Goal: Communication & Community: Ask a question

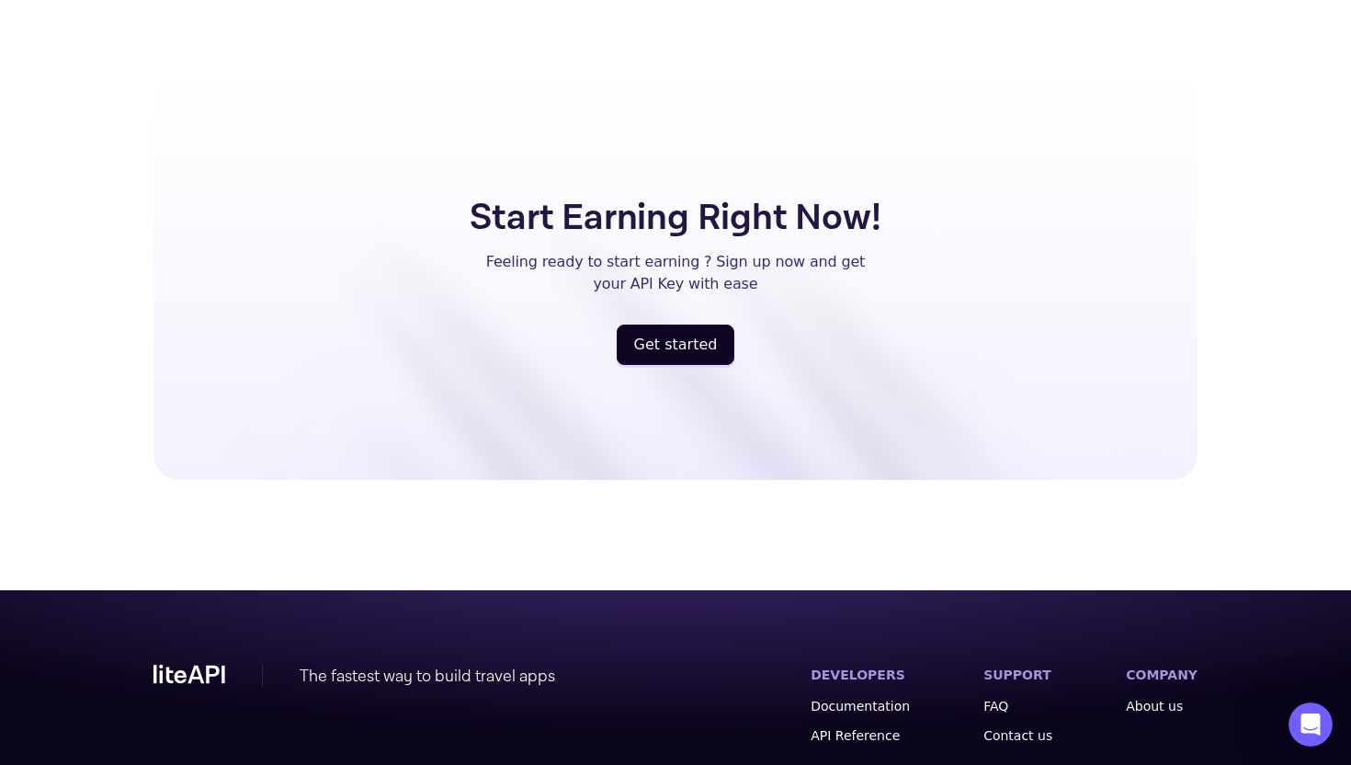
scroll to position [4790, 0]
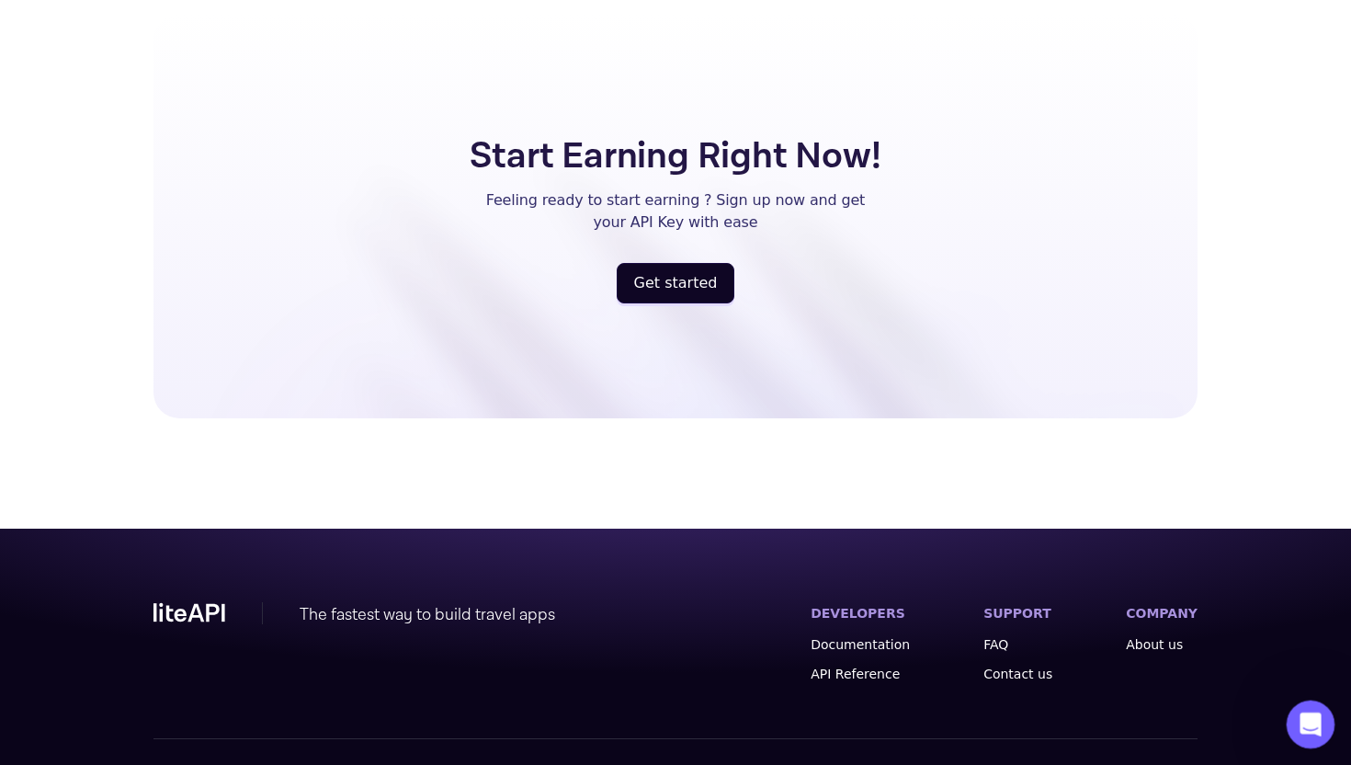
click at [1312, 722] on icon "Open Intercom Messenger" at bounding box center [1308, 722] width 30 height 30
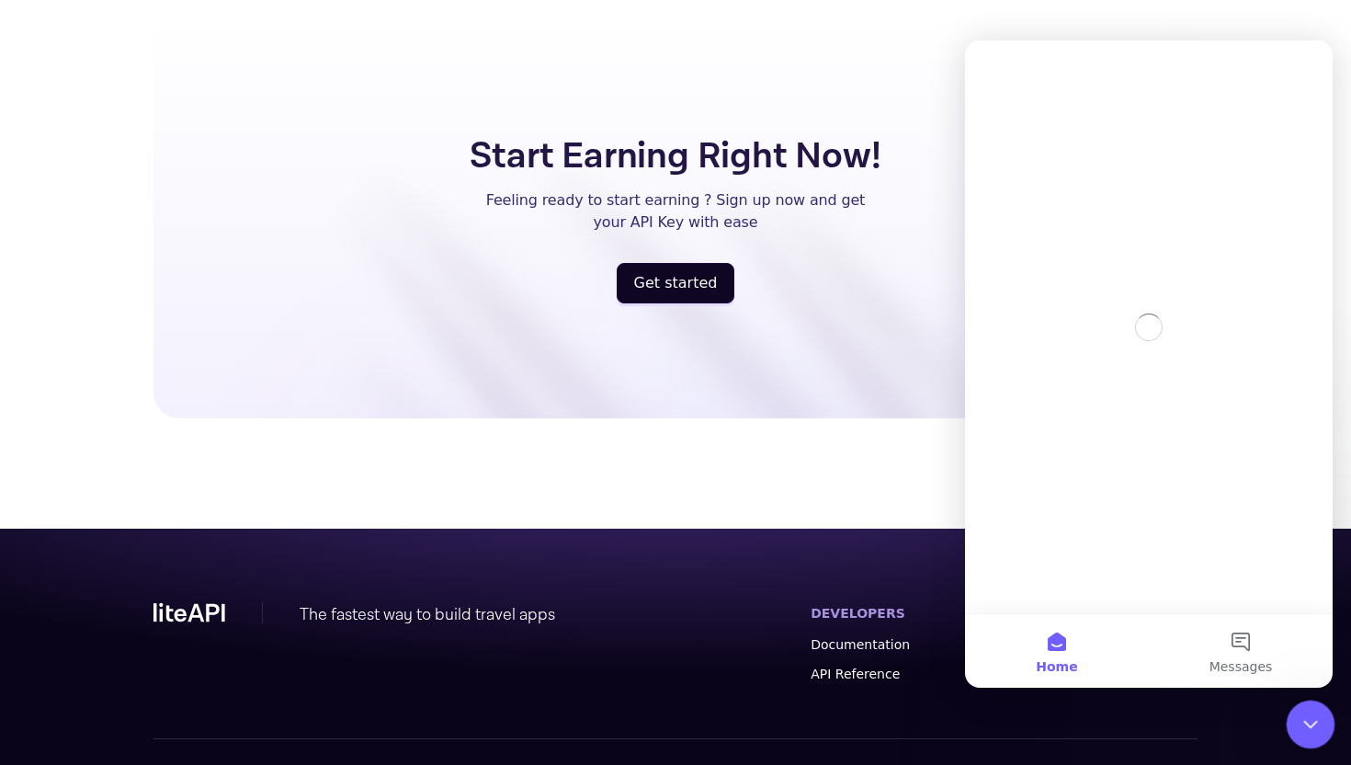
scroll to position [0, 0]
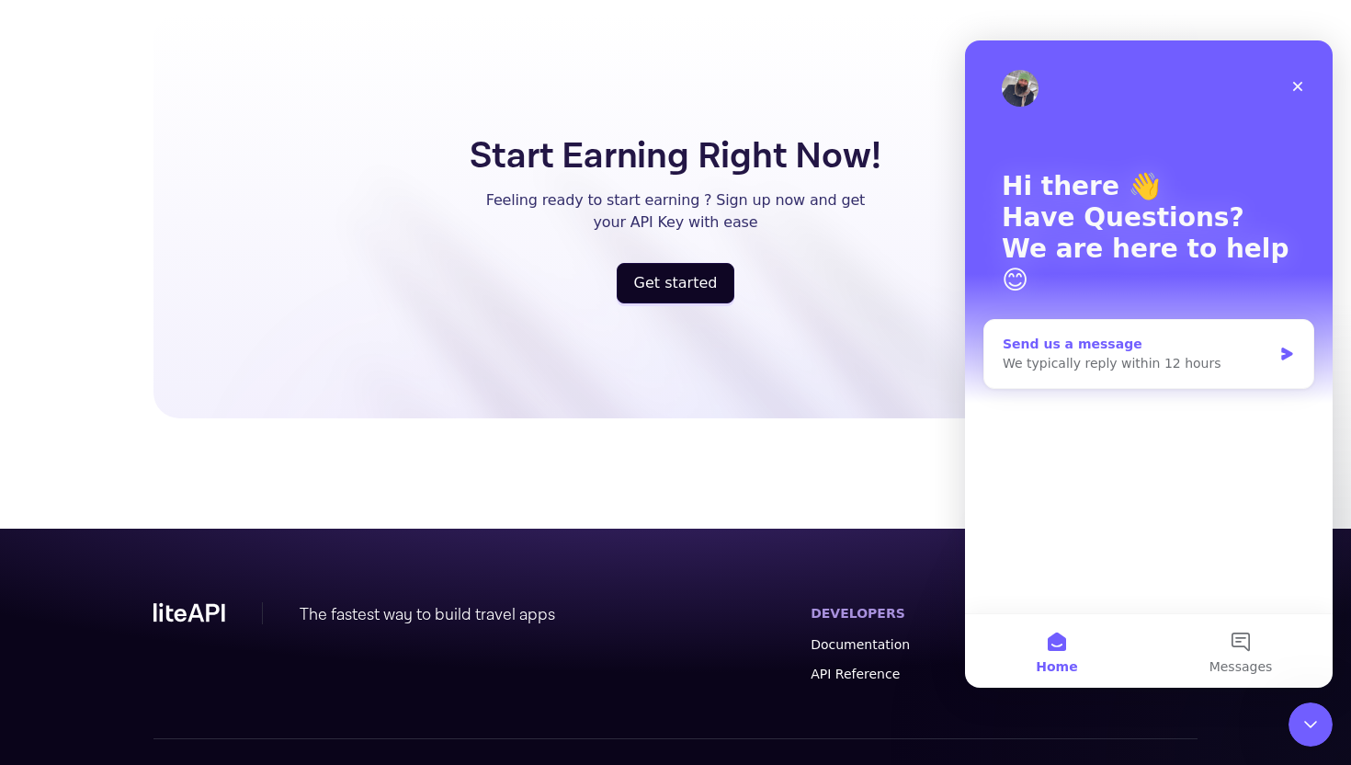
click at [1130, 354] on div "We typically reply within 12 hours" at bounding box center [1137, 363] width 269 height 19
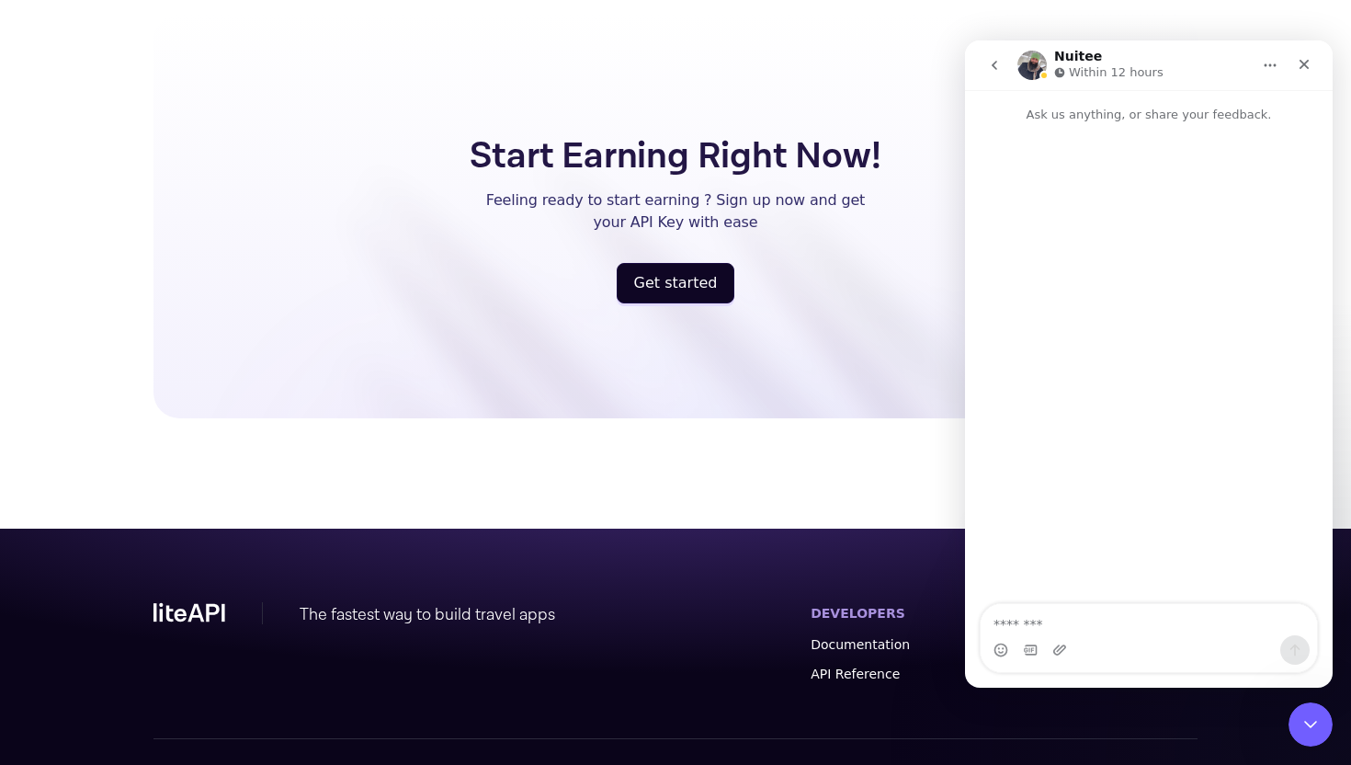
click at [995, 67] on icon "go back" at bounding box center [995, 65] width 6 height 9
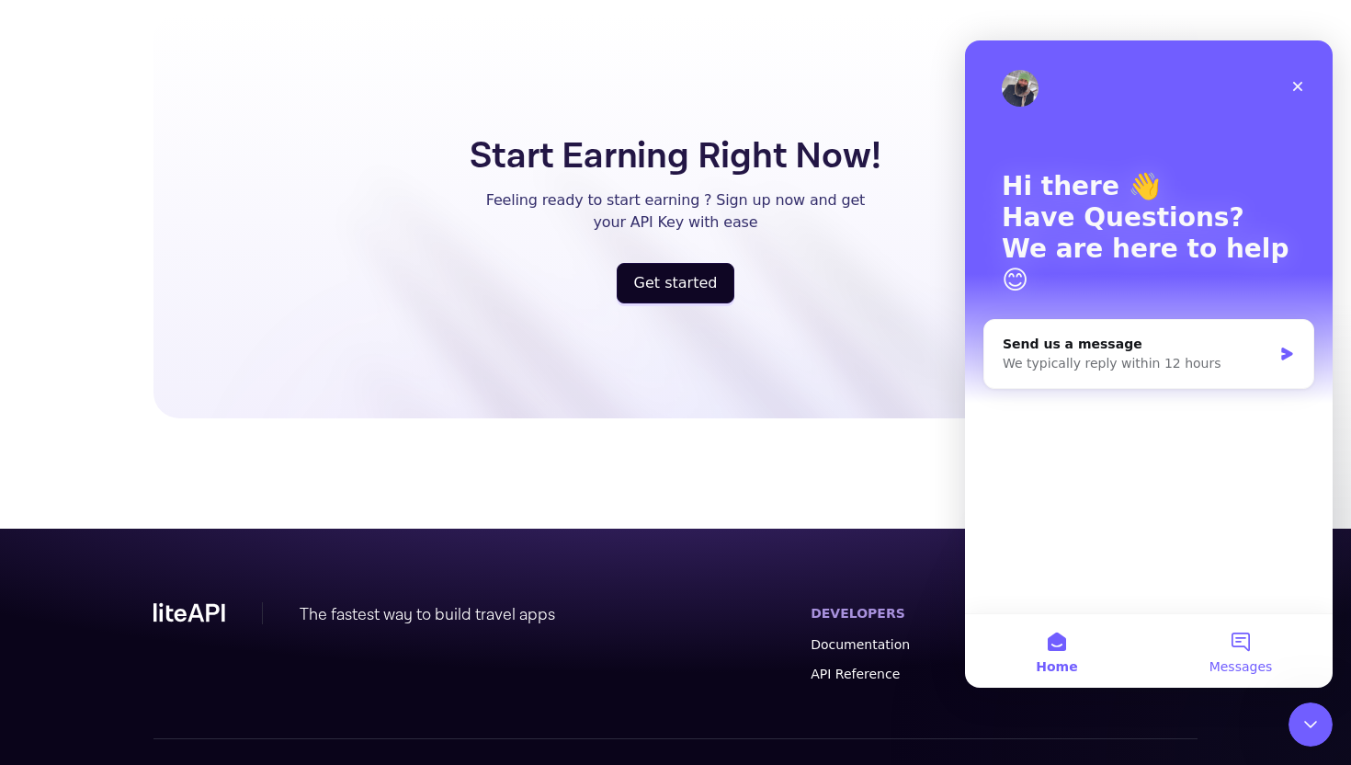
click at [1242, 641] on button "Messages" at bounding box center [1241, 651] width 184 height 74
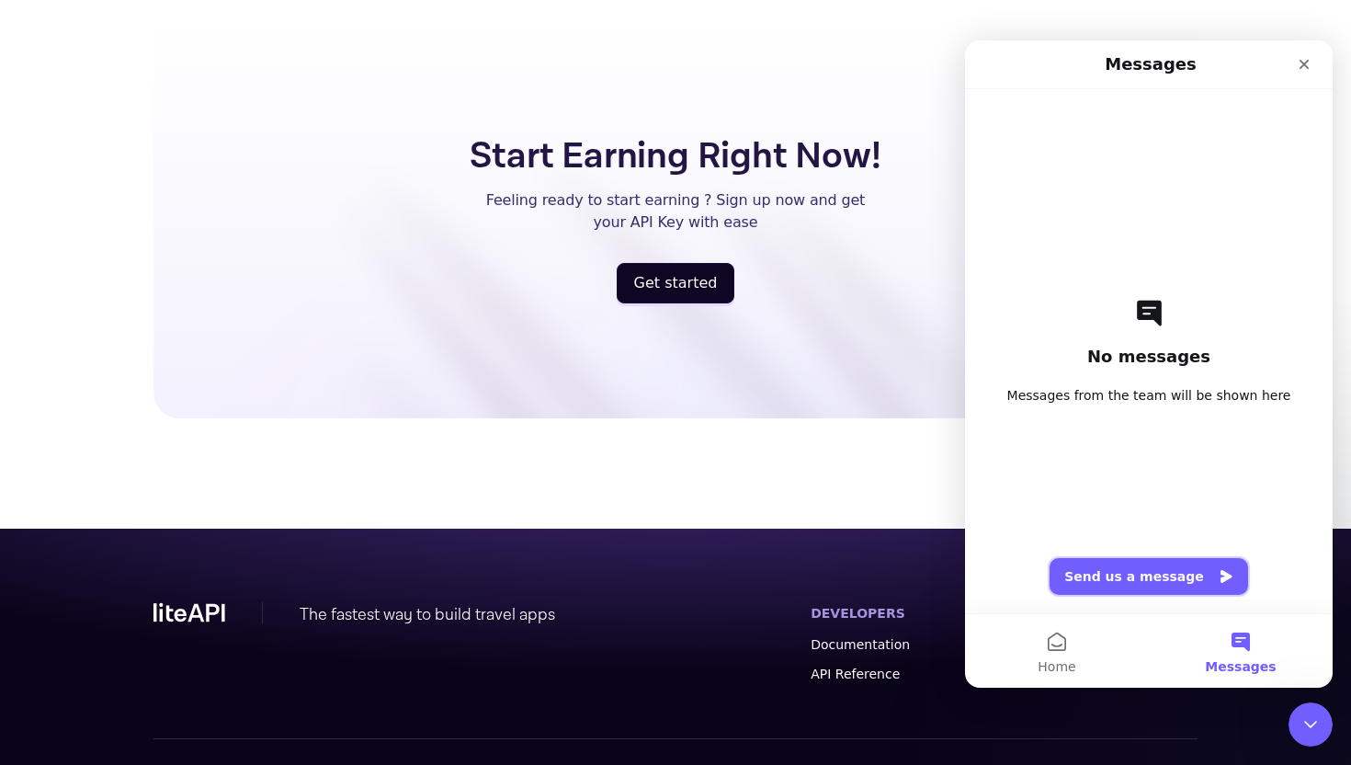
click at [1144, 573] on button "Send us a message" at bounding box center [1149, 576] width 199 height 37
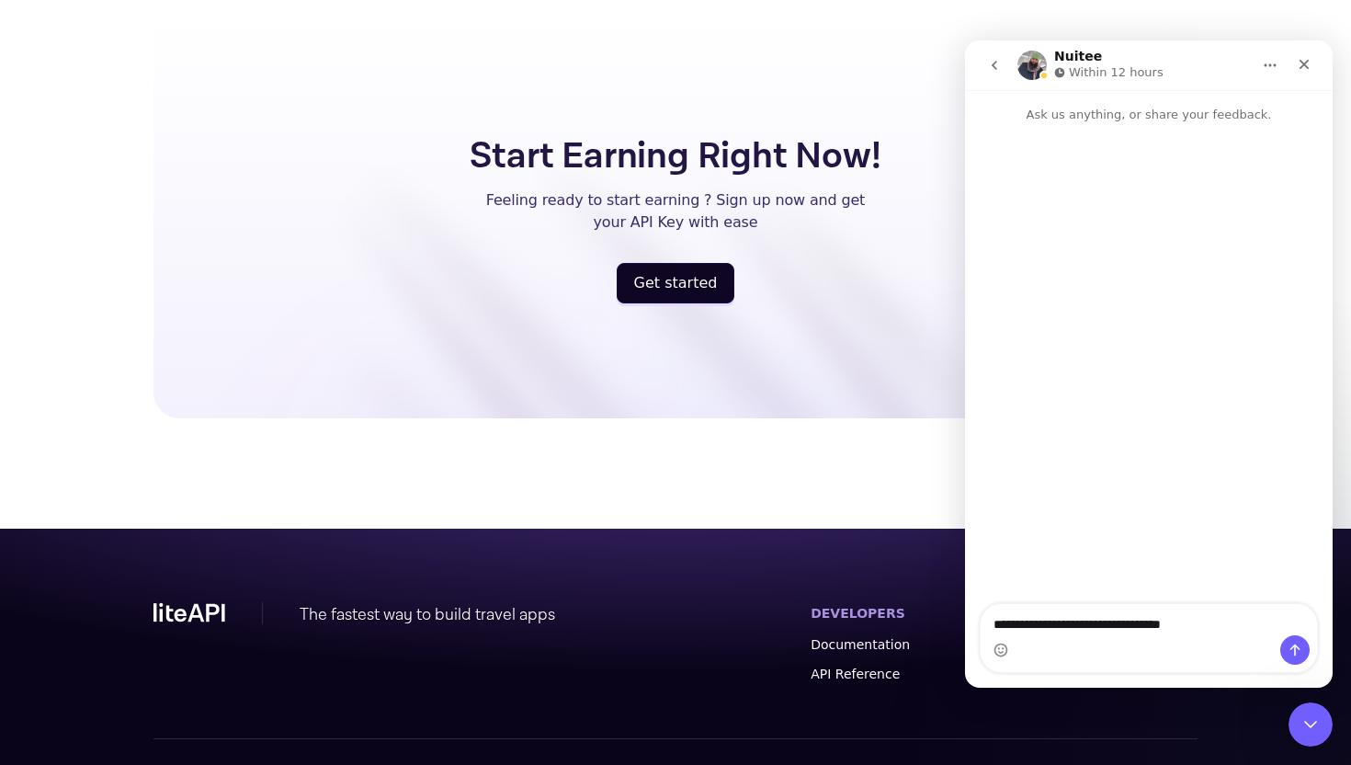
type textarea "**********"
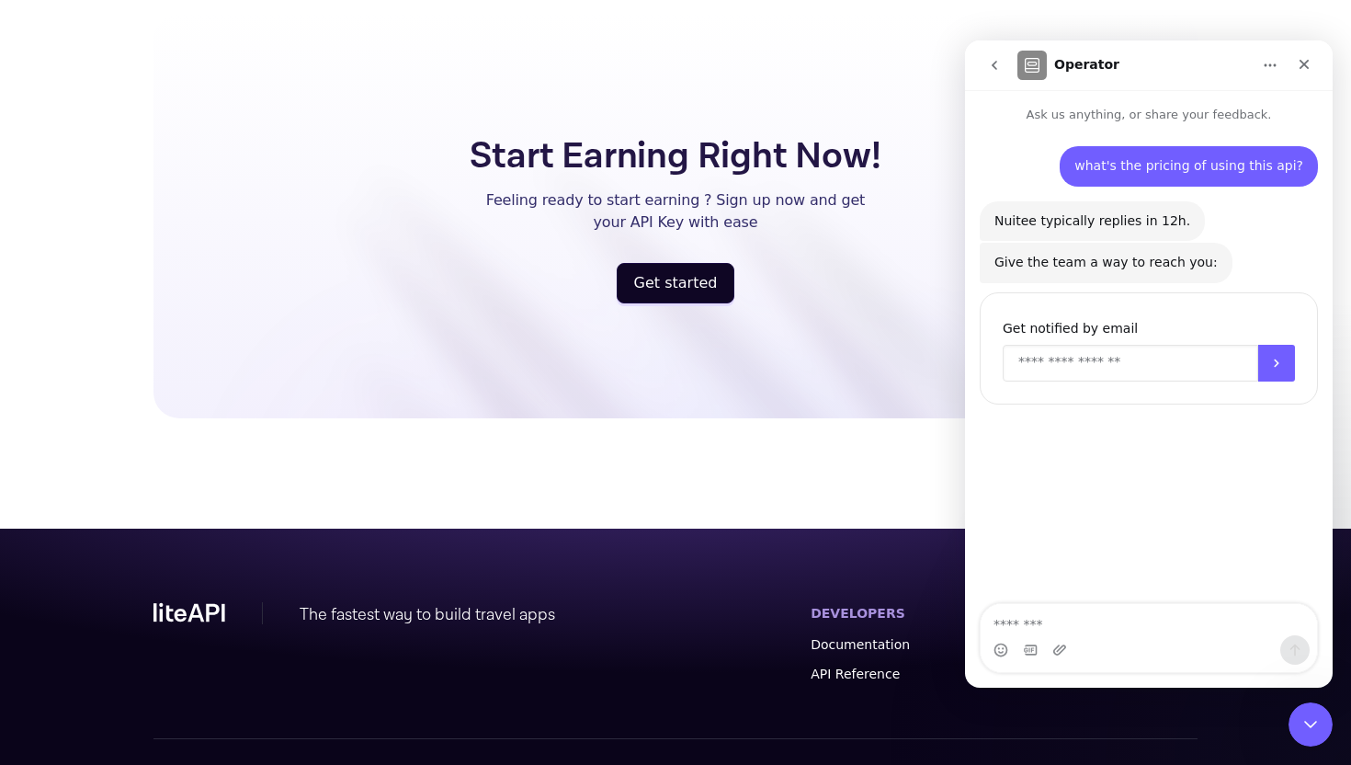
click at [1114, 368] on input "Enter your email" at bounding box center [1131, 363] width 256 height 37
type input "**********"
click at [1306, 73] on div "Close" at bounding box center [1304, 64] width 33 height 33
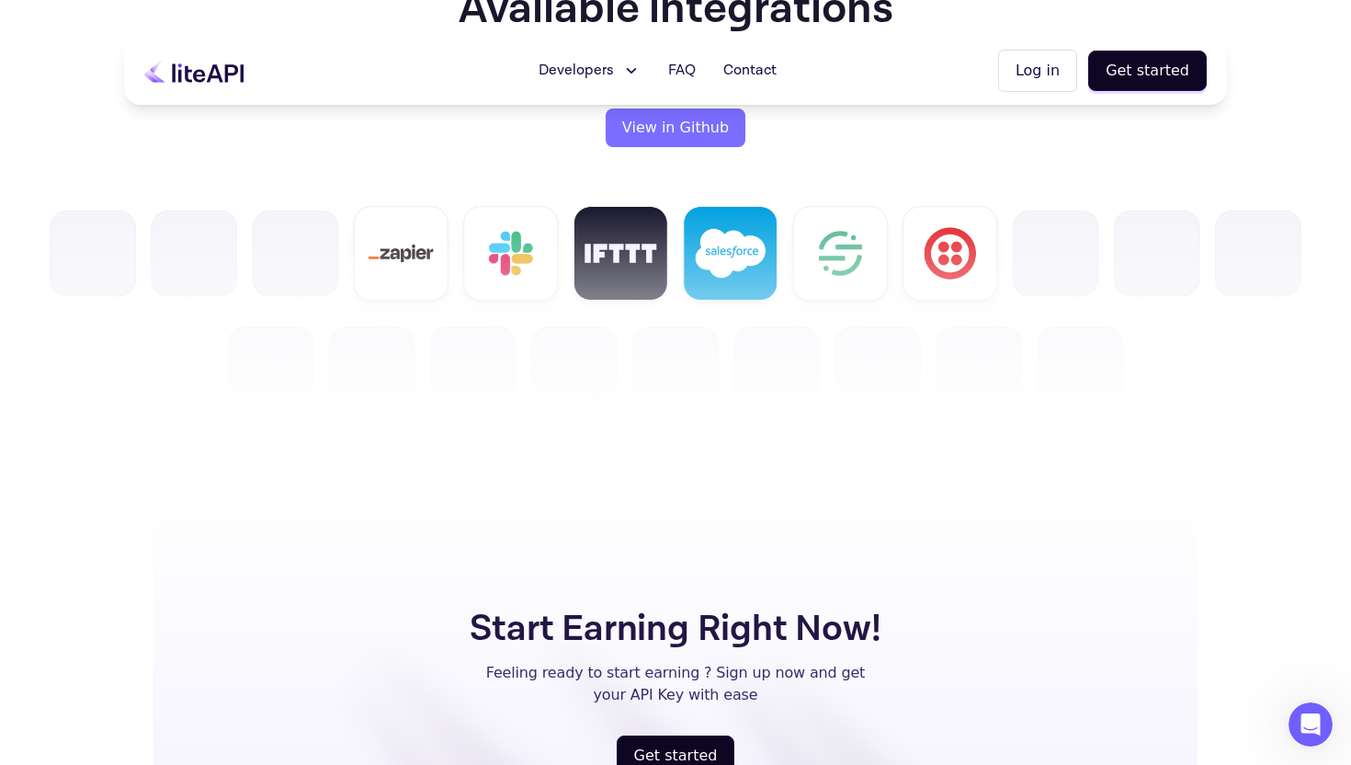
scroll to position [4278, 0]
